Goal: Task Accomplishment & Management: Manage account settings

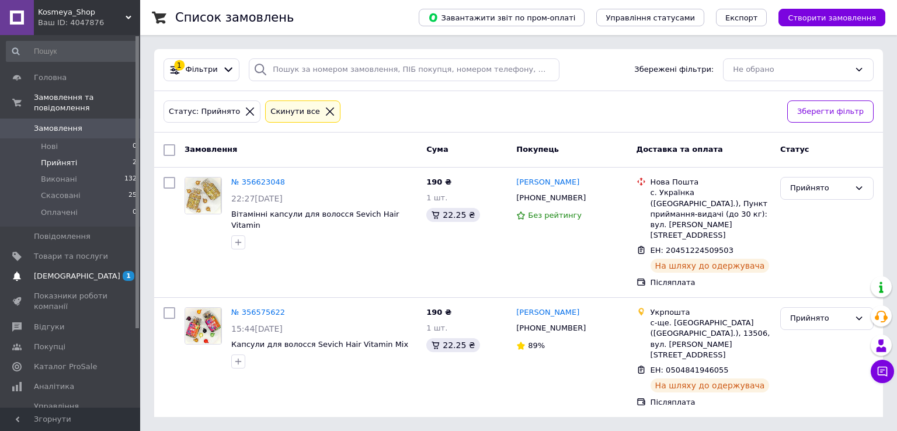
click at [60, 273] on link "[DEMOGRAPHIC_DATA] 1 0" at bounding box center [72, 276] width 144 height 20
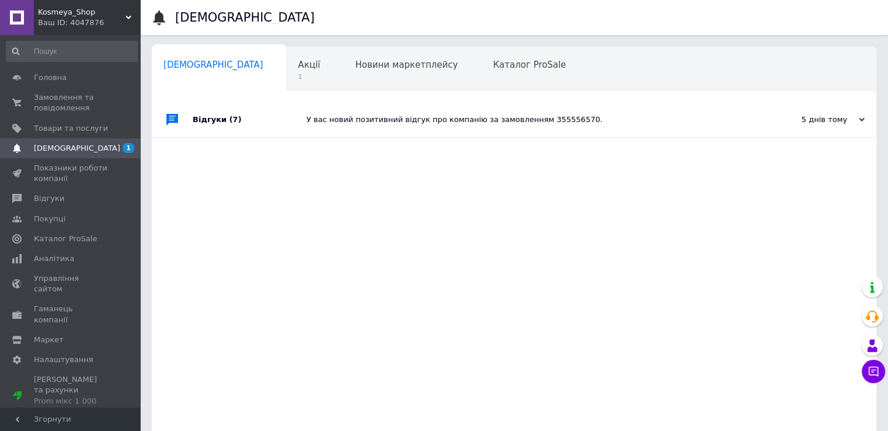
click at [325, 124] on div "У вас новий позитивний відгук про компанію за замовленням 355556570." at bounding box center [527, 119] width 441 height 11
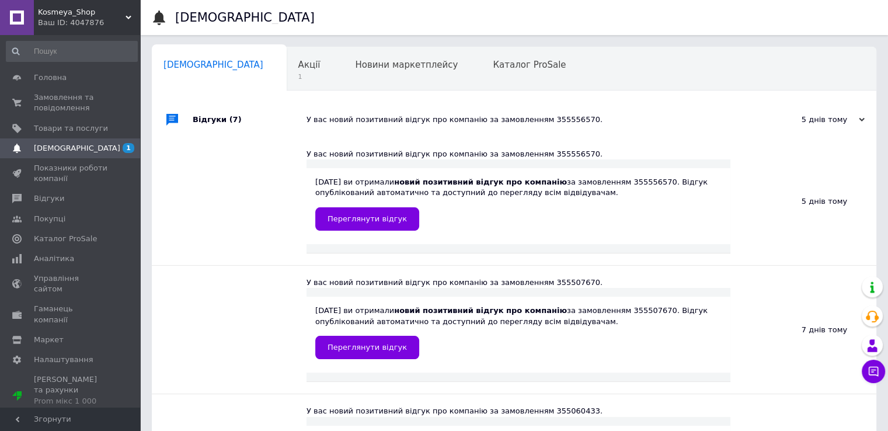
click at [485, 190] on div "[DATE] ви отримали новий позитивний відгук про компанію за замовленням 35555657…" at bounding box center [518, 203] width 406 height 53
click at [383, 221] on span "Переглянути відгук" at bounding box center [367, 218] width 79 height 9
click at [298, 78] on span "1" at bounding box center [309, 76] width 22 height 9
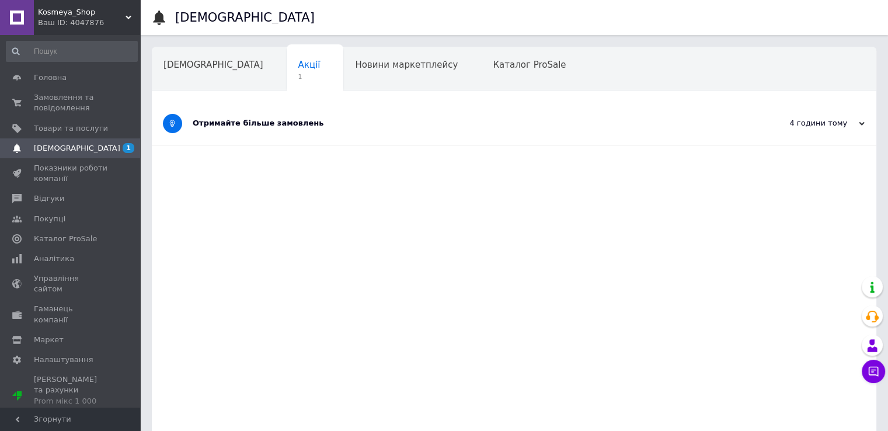
click at [265, 126] on div "Отримайте більше замовлень" at bounding box center [470, 123] width 555 height 11
